Goal: Information Seeking & Learning: Learn about a topic

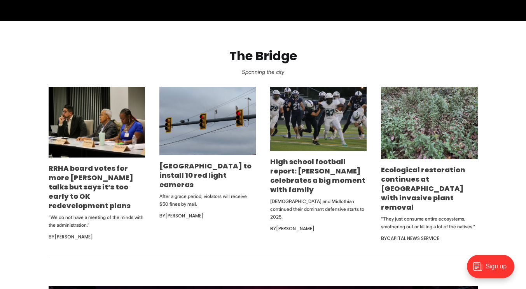
scroll to position [436, 0]
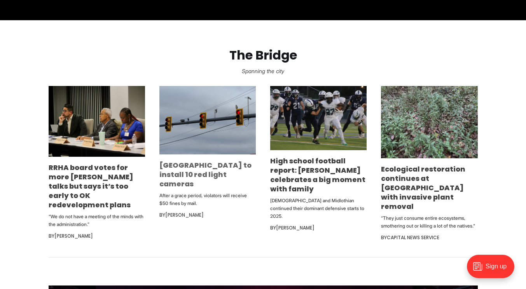
click at [195, 172] on link "[GEOGRAPHIC_DATA] to install 10 red light cameras" at bounding box center [206, 174] width 92 height 28
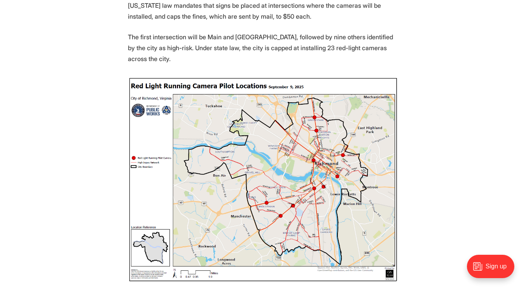
scroll to position [344, 0]
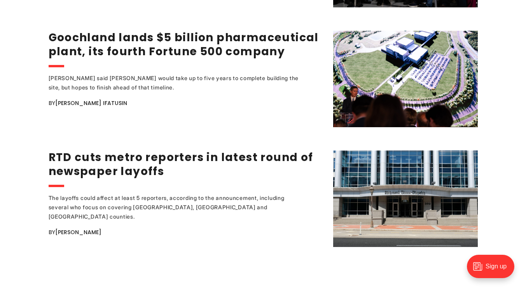
scroll to position [1560, 0]
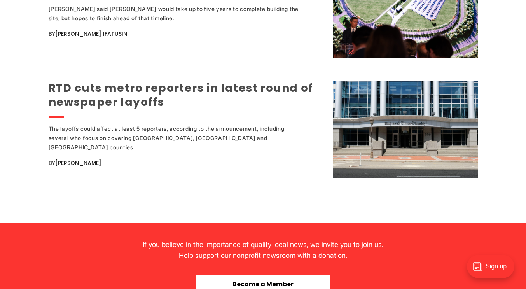
click at [131, 97] on link "RTD cuts metro reporters in latest round of newspaper layoffs" at bounding box center [181, 95] width 265 height 29
